Goal: Navigation & Orientation: Find specific page/section

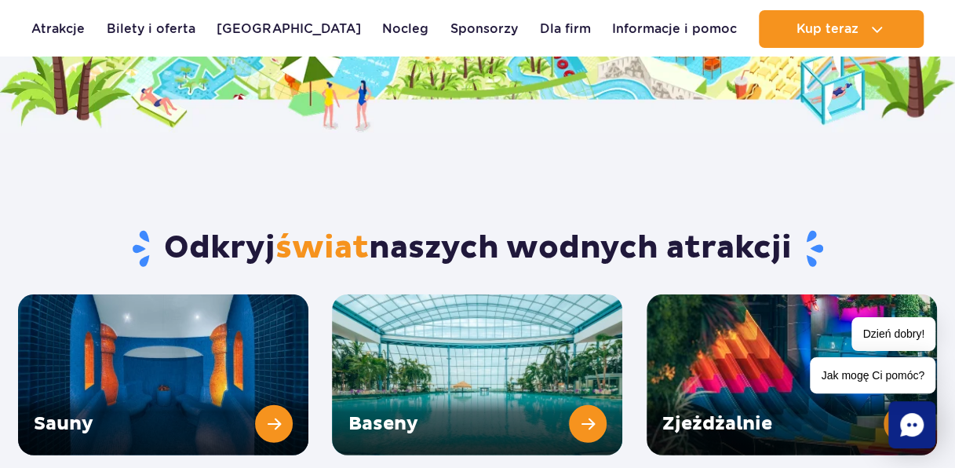
scroll to position [1933, 0]
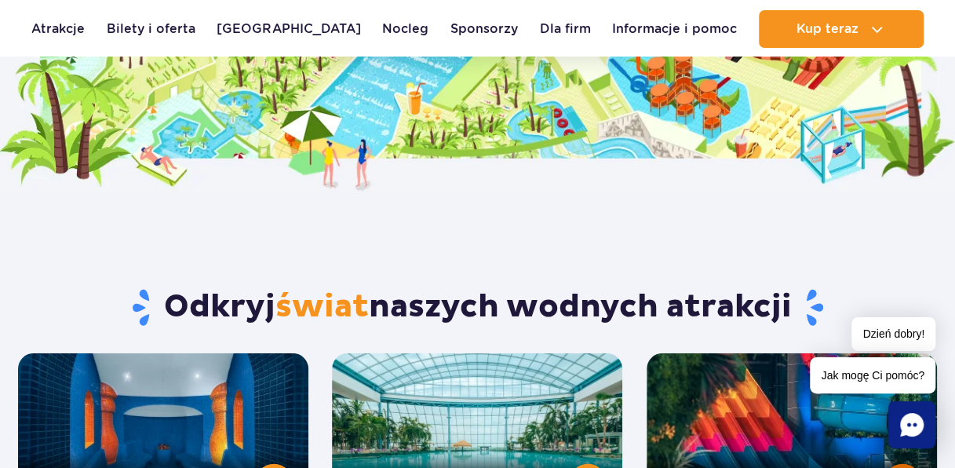
click at [772, 397] on link "Zjeżdżalnie" at bounding box center [791, 433] width 290 height 161
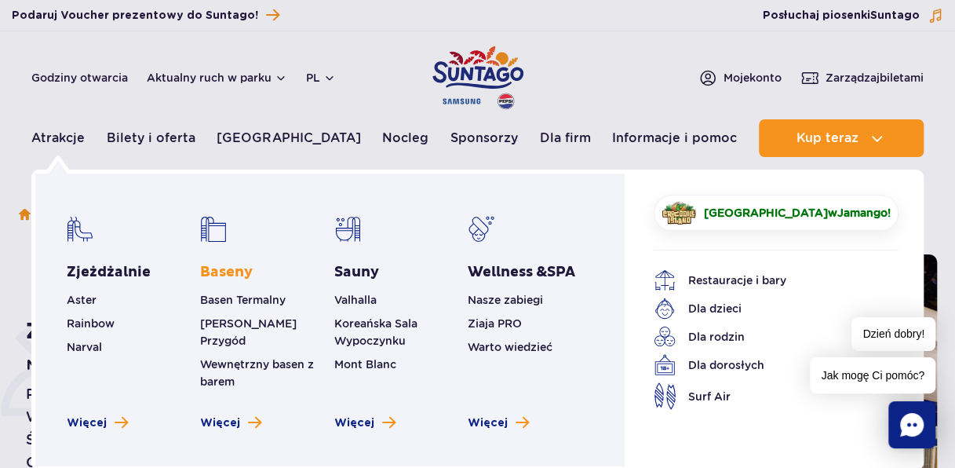
click at [217, 273] on link "Baseny" at bounding box center [226, 272] width 53 height 19
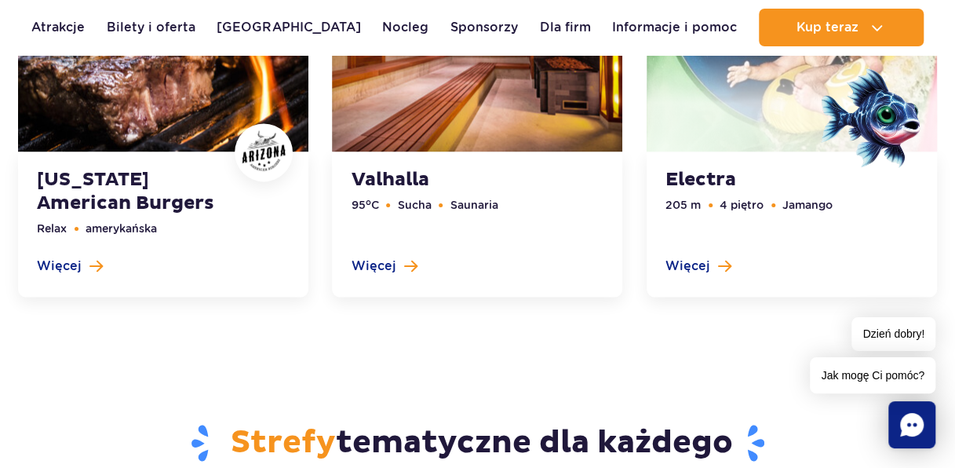
scroll to position [3923, 0]
